Goal: Information Seeking & Learning: Find specific fact

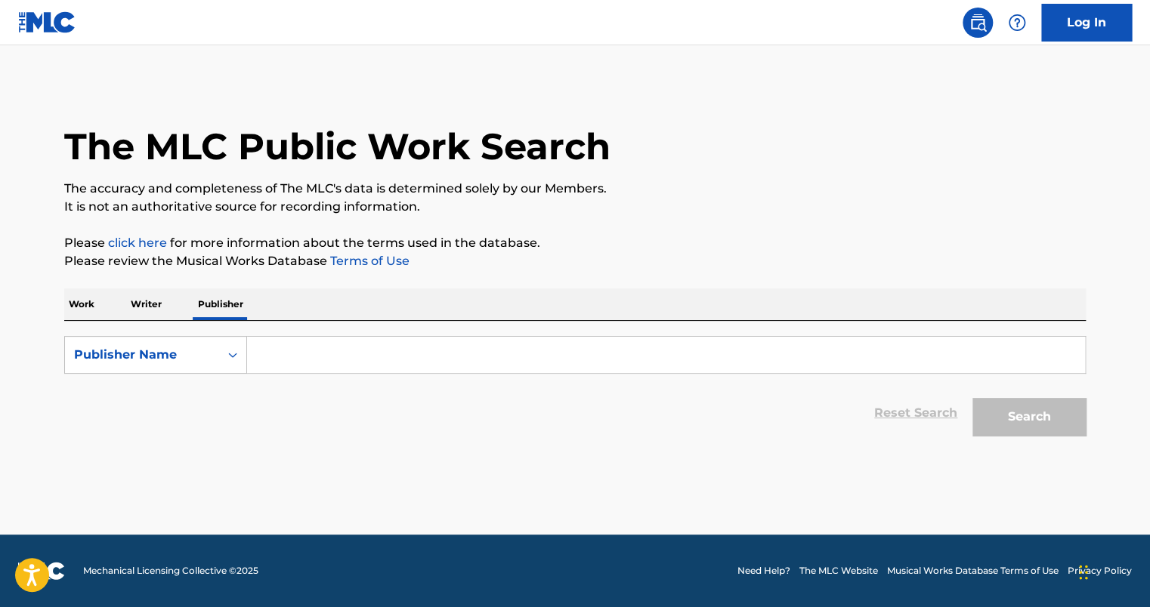
click at [299, 365] on input "Search Form" at bounding box center [666, 355] width 838 height 36
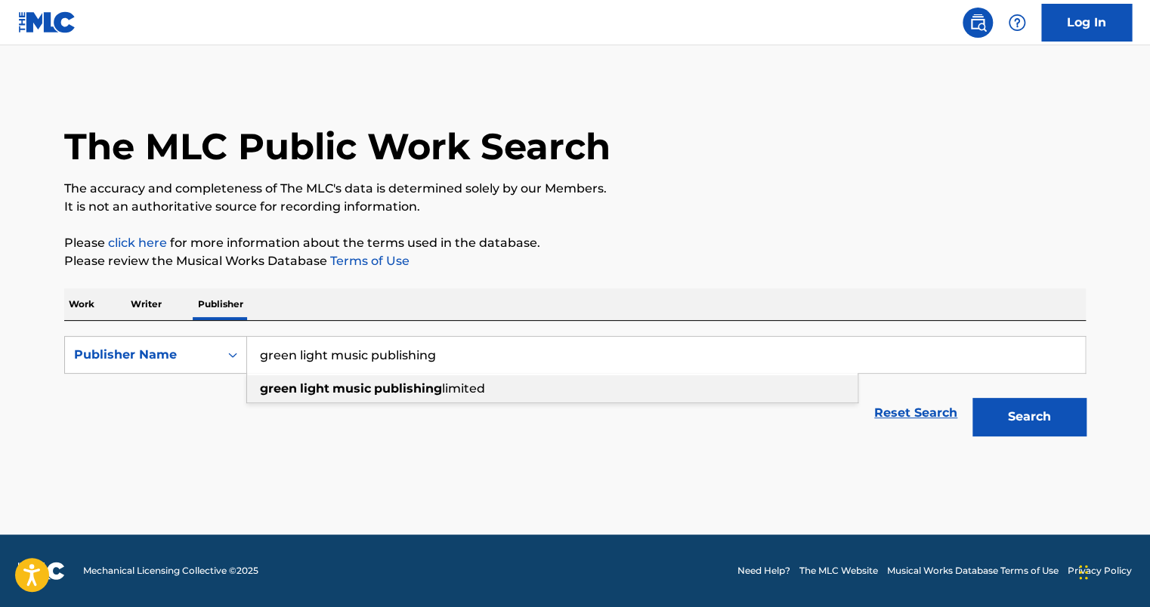
type input "green light music publishing"
click at [317, 379] on div "green light music publishing limited" at bounding box center [552, 388] width 610 height 27
click at [1026, 419] on button "Search" at bounding box center [1028, 417] width 113 height 38
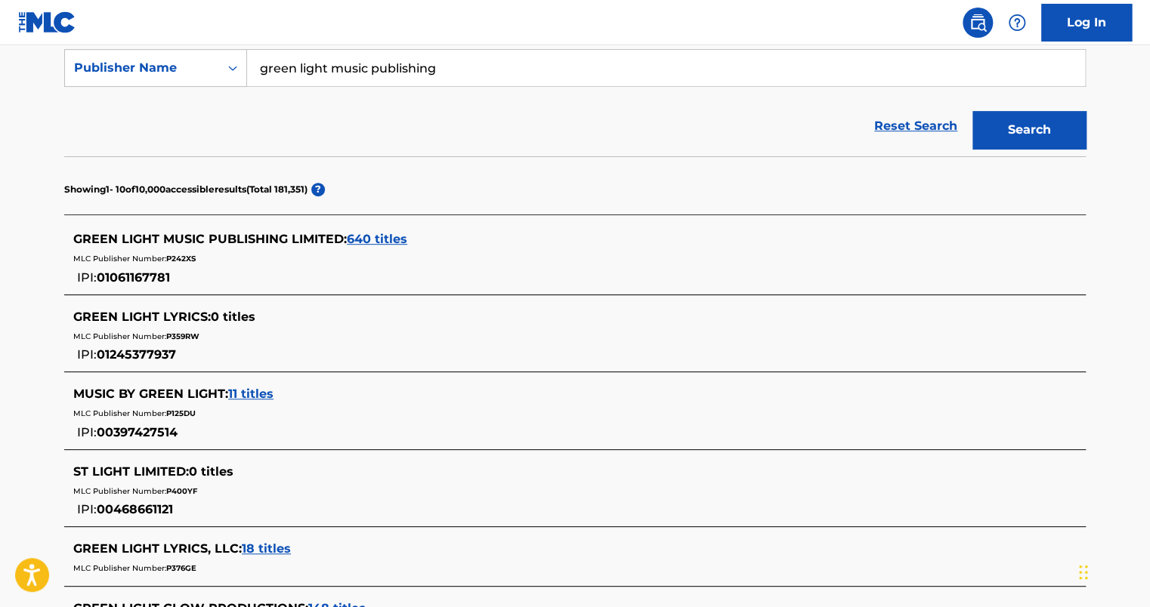
scroll to position [302, 0]
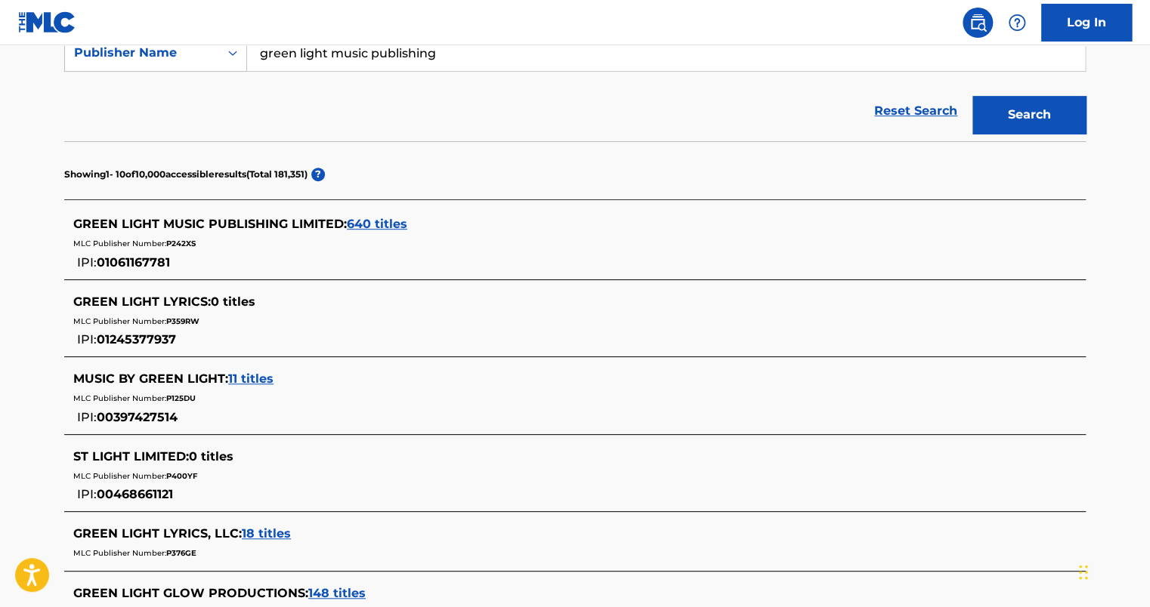
click at [375, 224] on span "640 titles" at bounding box center [377, 224] width 60 height 14
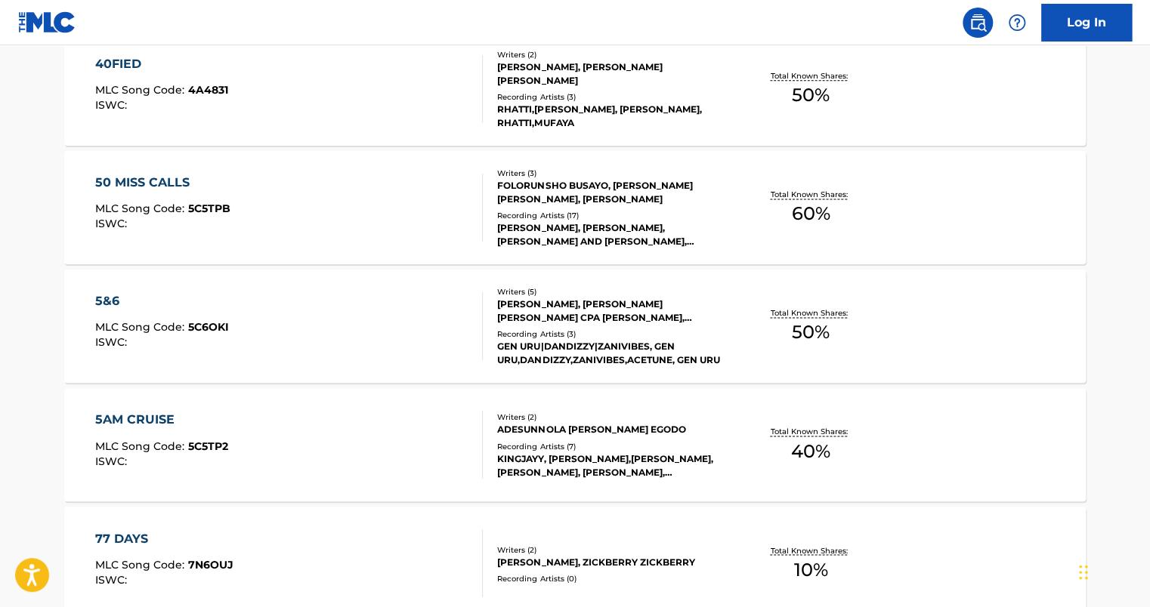
scroll to position [1284, 0]
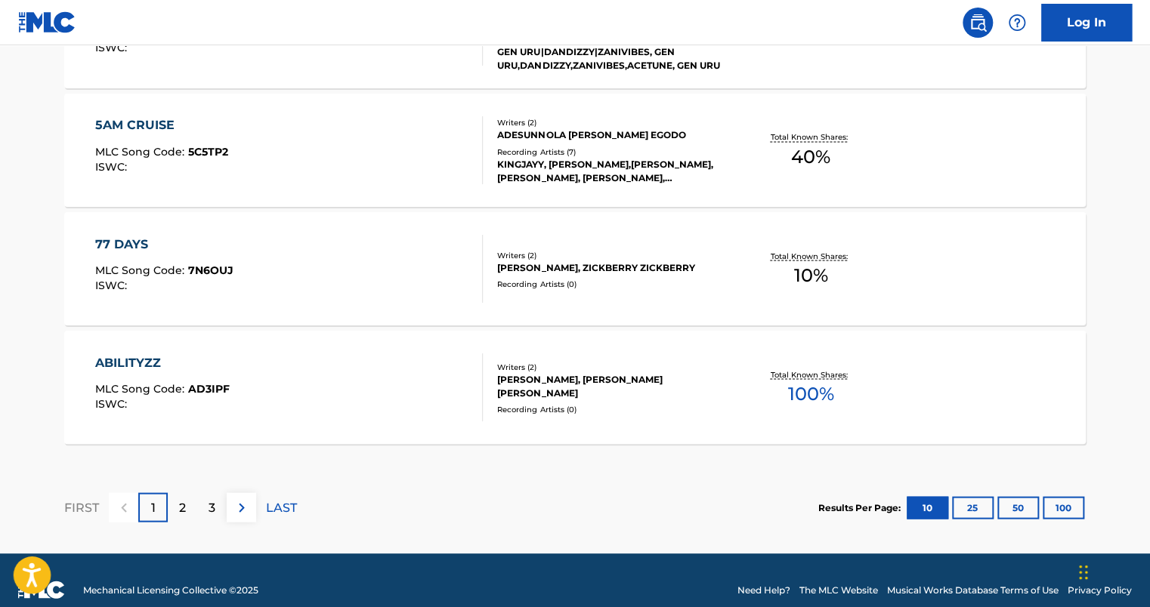
click at [32, 573] on icon "Open accessiBe: accessibility options, statement and help" at bounding box center [32, 578] width 18 height 20
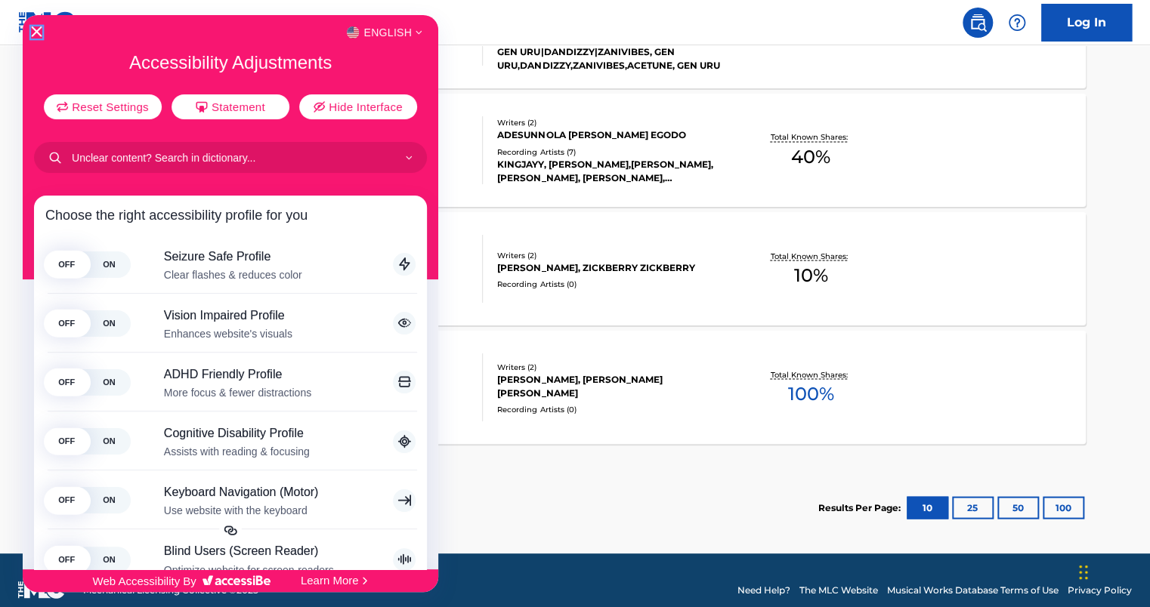
click at [39, 32] on icon "Close Accessibility Interface" at bounding box center [36, 31] width 11 height 11
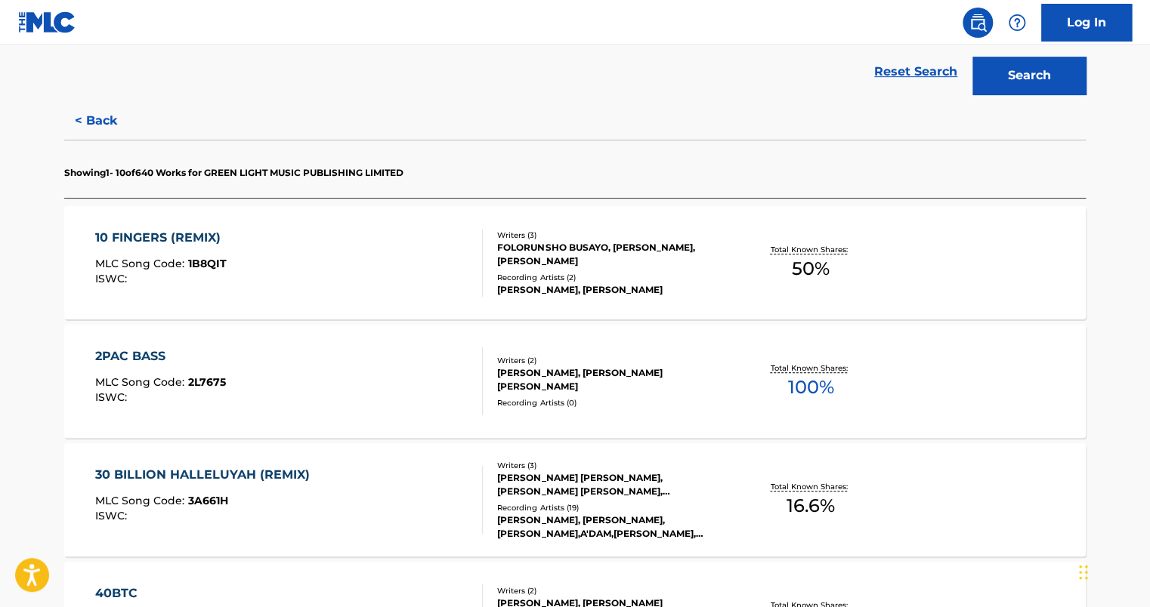
scroll to position [227, 0]
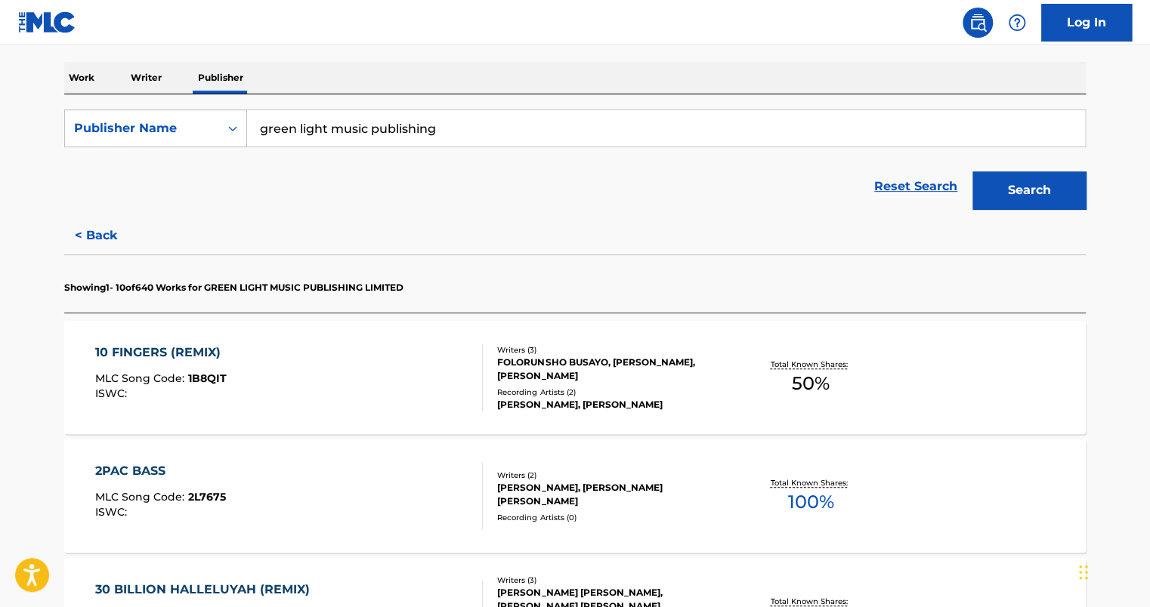
click at [151, 350] on div "10 FINGERS (REMIX)" at bounding box center [161, 353] width 133 height 18
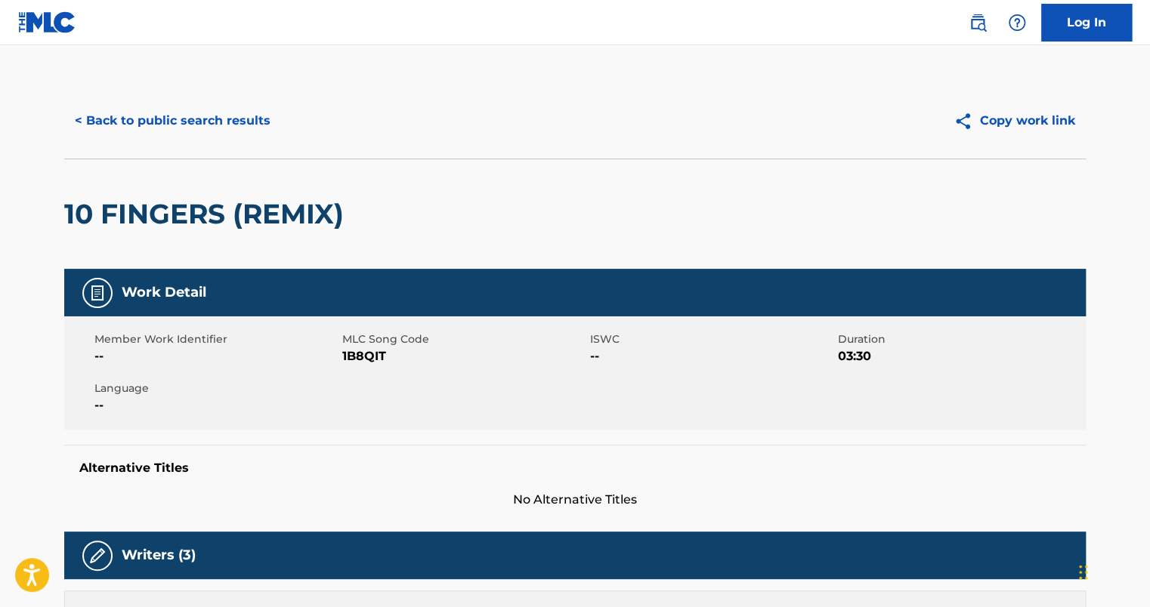
click at [107, 121] on button "< Back to public search results" at bounding box center [172, 121] width 217 height 38
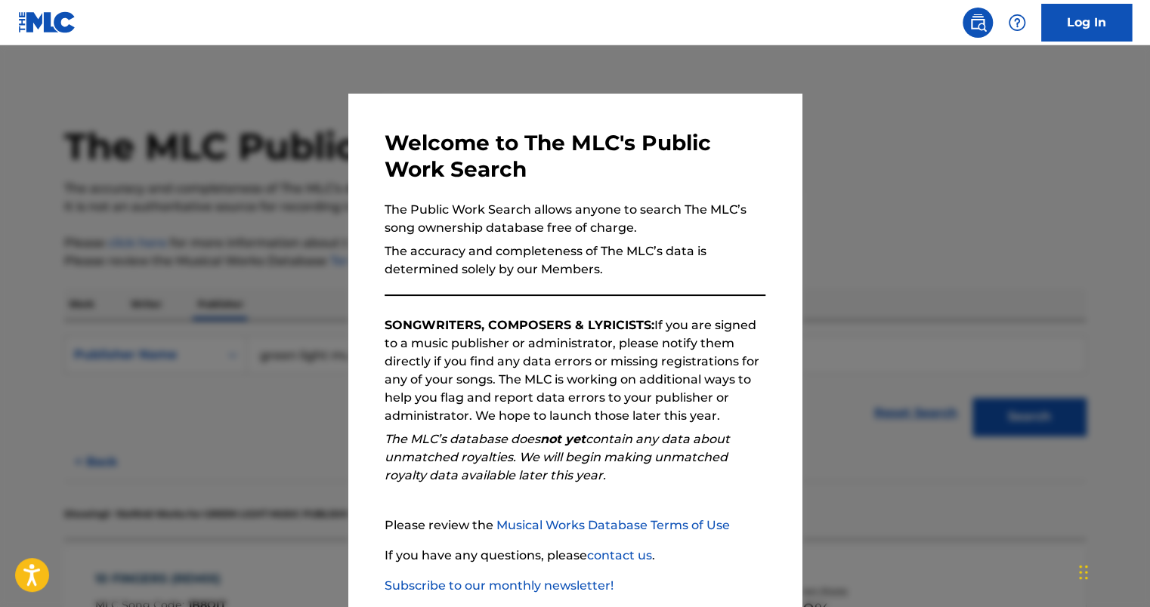
scroll to position [84, 0]
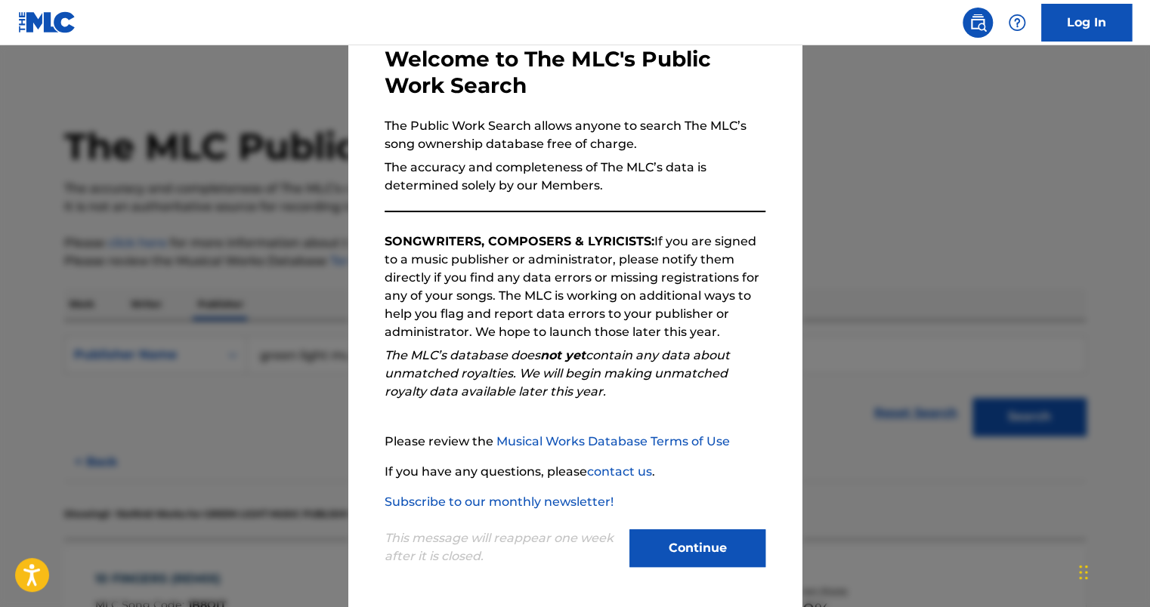
click at [682, 553] on button "Continue" at bounding box center [697, 548] width 136 height 38
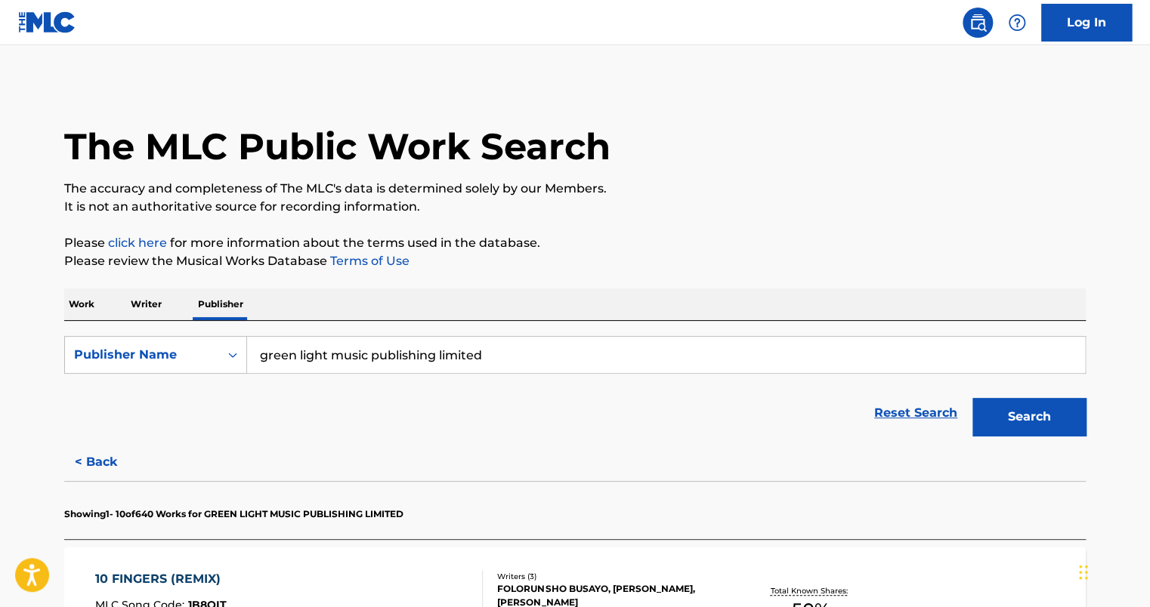
click at [606, 422] on div "Reset Search Search" at bounding box center [574, 413] width 1021 height 60
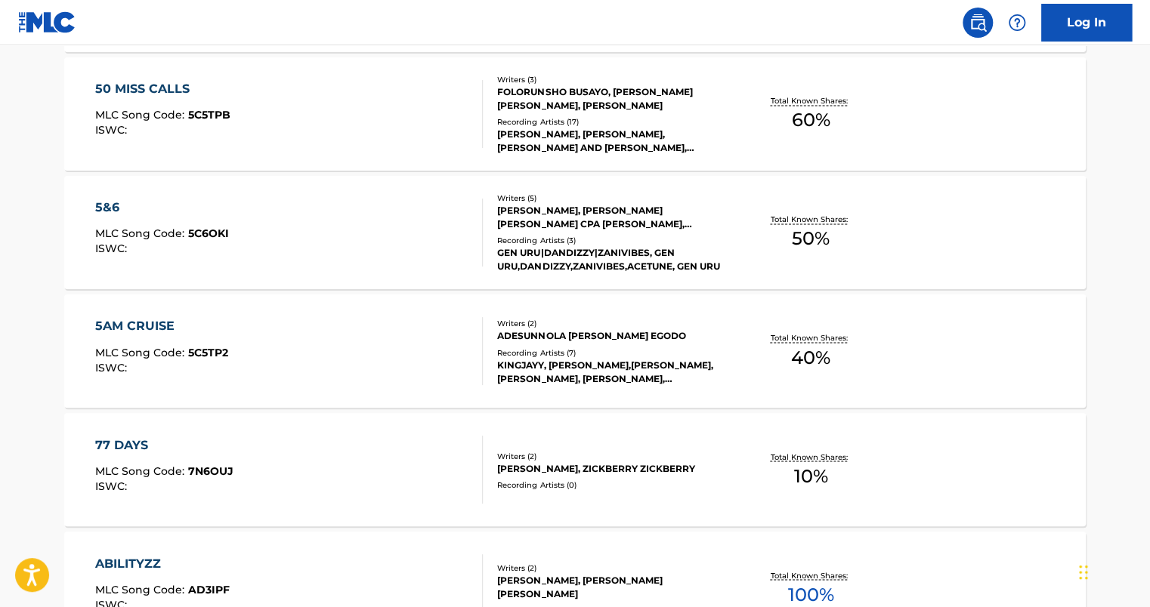
scroll to position [1302, 0]
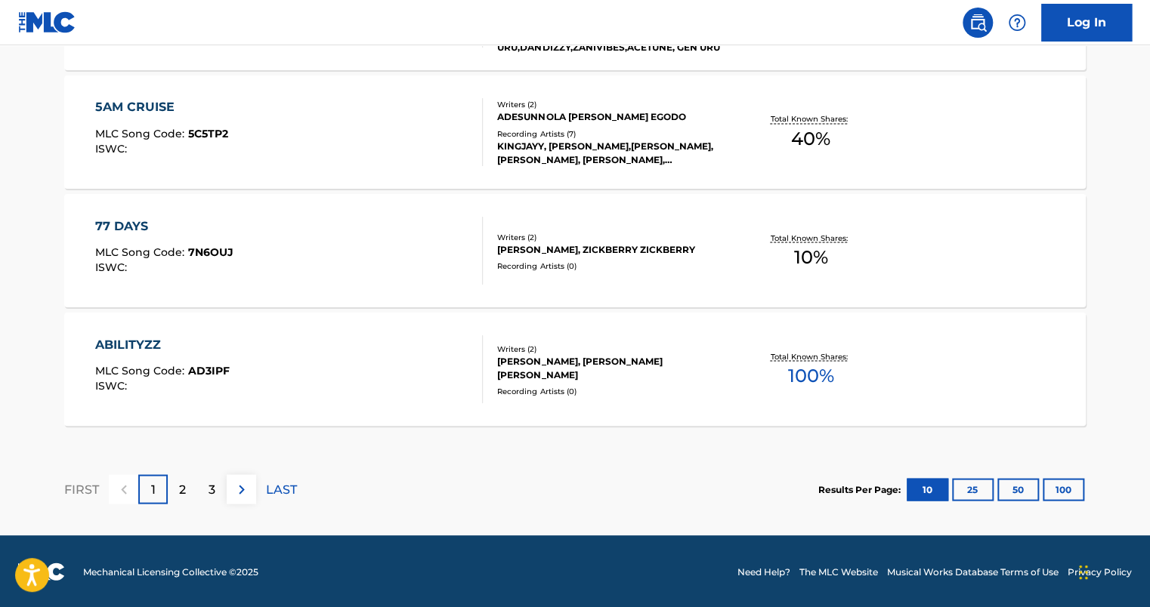
click at [1069, 492] on button "100" at bounding box center [1063, 489] width 42 height 23
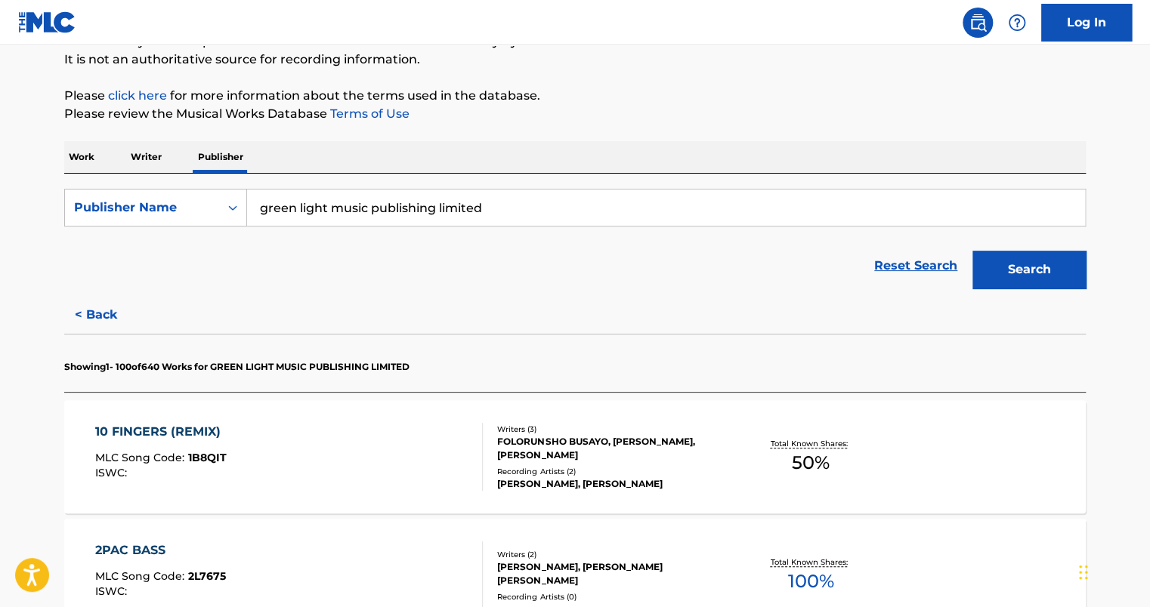
scroll to position [0, 0]
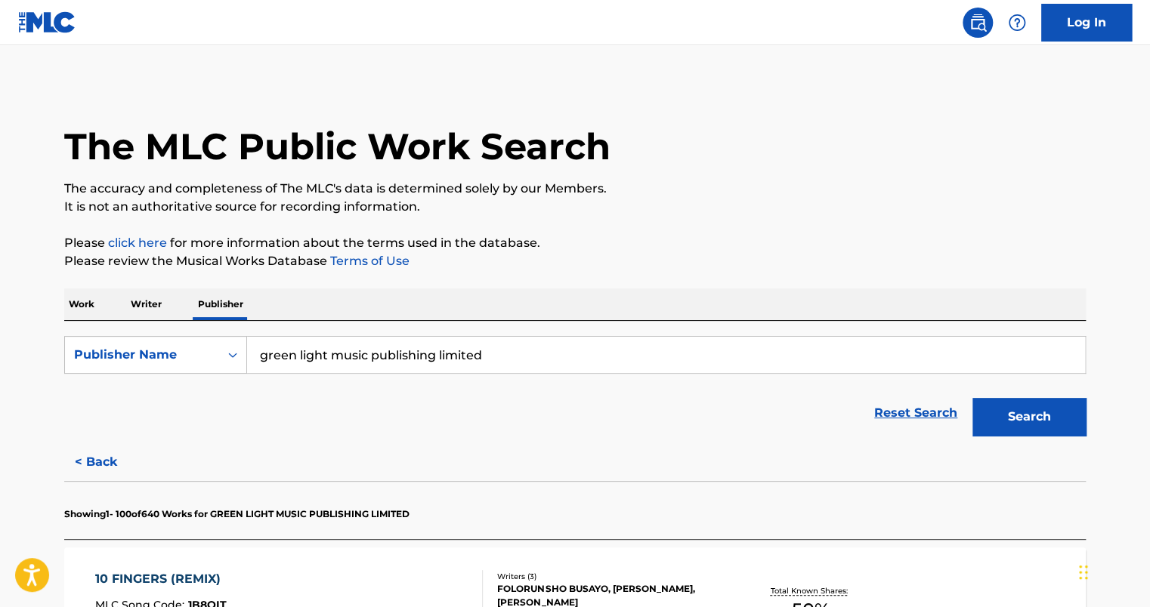
click at [886, 154] on div "The MLC Public Work Search" at bounding box center [574, 138] width 1021 height 110
click at [730, 268] on p "Please review the Musical Works Database Terms of Use" at bounding box center [574, 261] width 1021 height 18
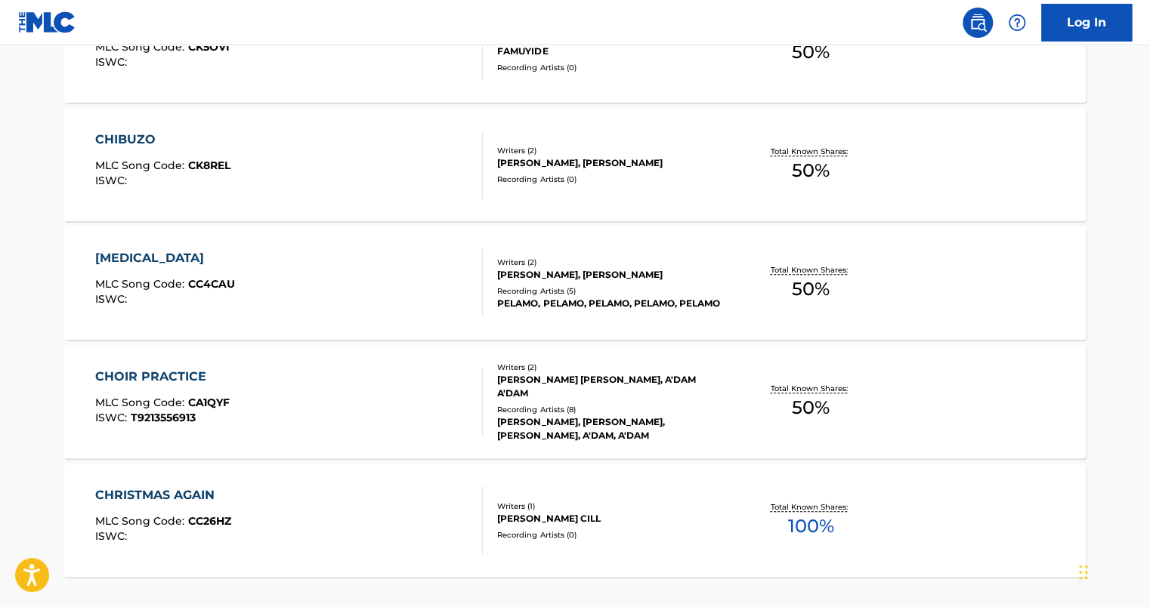
scroll to position [11974, 0]
